Goal: Transaction & Acquisition: Download file/media

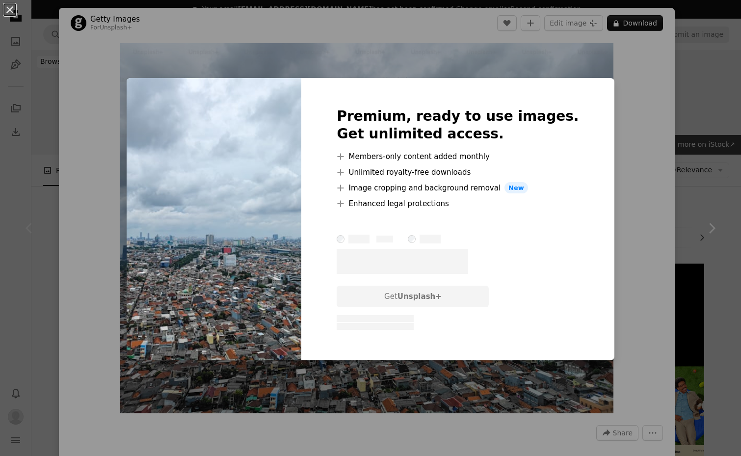
scroll to position [121, 0]
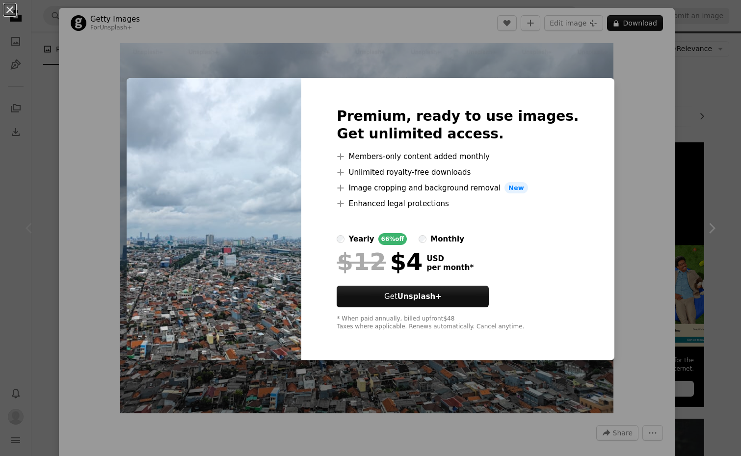
click at [623, 104] on div "An X shape Premium, ready to use images. Get unlimited access. A plus sign Memb…" at bounding box center [370, 228] width 741 height 456
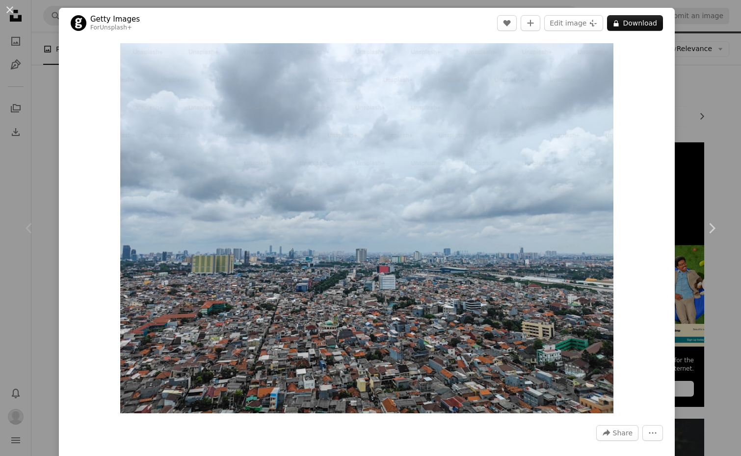
click at [644, 86] on div "Zoom in" at bounding box center [367, 228] width 616 height 380
click at [49, 94] on div "An X shape Chevron left Chevron right Getty Images For Unsplash+ A heart A plus…" at bounding box center [370, 228] width 741 height 456
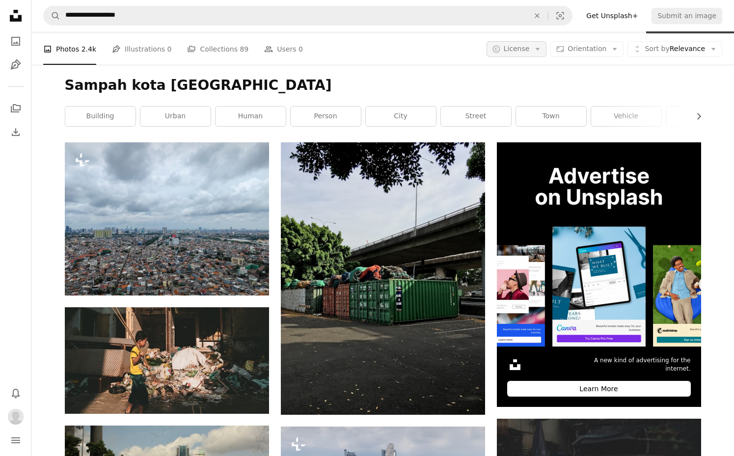
click at [545, 53] on button "A copyright icon © License Arrow down" at bounding box center [516, 49] width 60 height 16
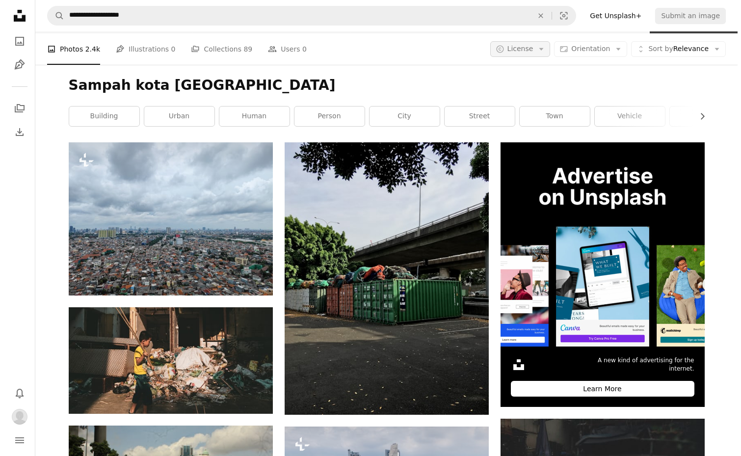
scroll to position [121, 0]
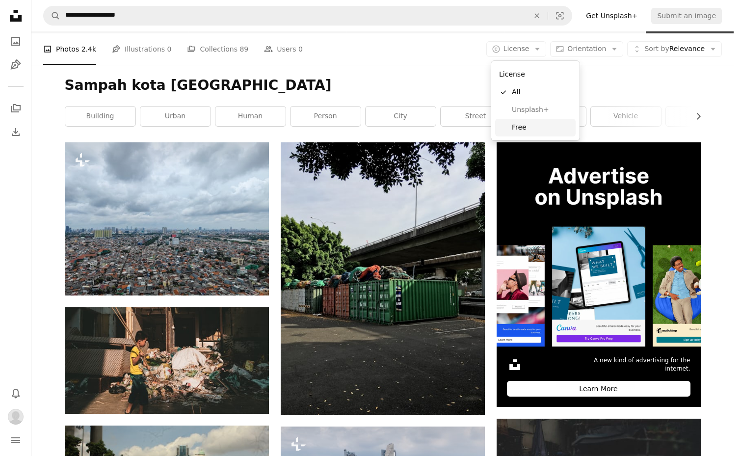
click at [529, 127] on span "Free" at bounding box center [542, 128] width 60 height 10
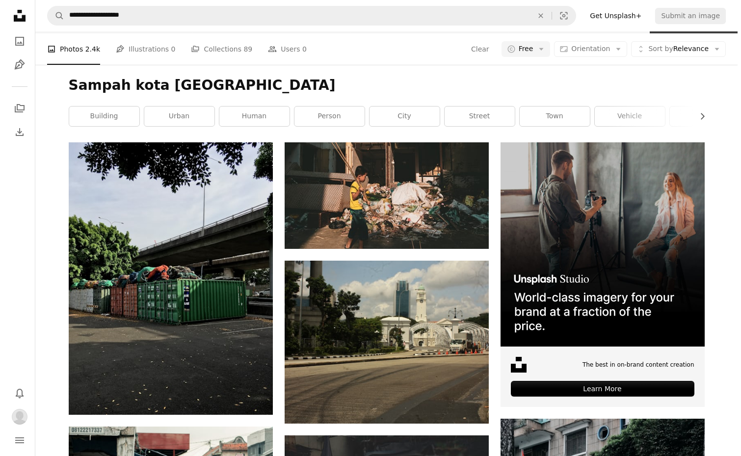
scroll to position [785, 0]
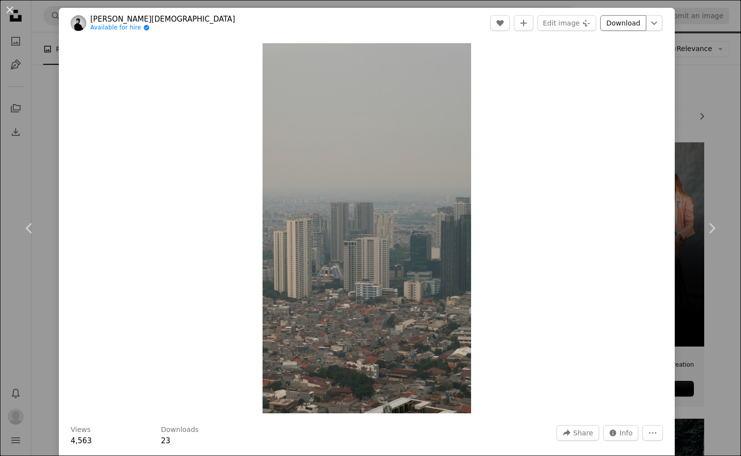
click at [617, 25] on link "Download" at bounding box center [623, 23] width 46 height 16
